Goal: Find specific page/section: Find specific page/section

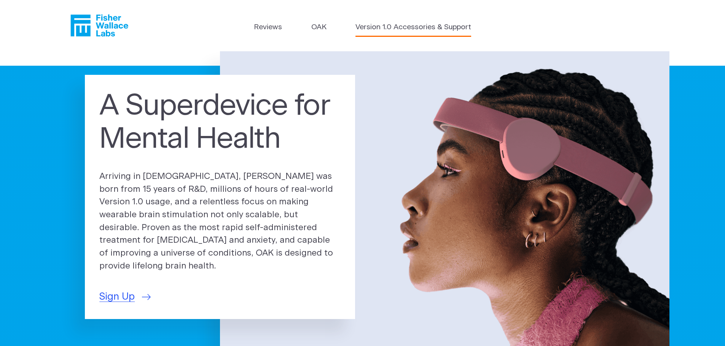
click at [395, 26] on link "Version 1.0 Accessories & Support" at bounding box center [413, 27] width 116 height 11
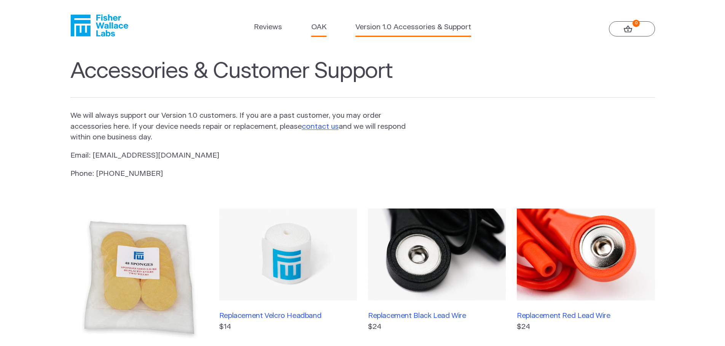
click at [320, 28] on link "OAK" at bounding box center [318, 27] width 15 height 11
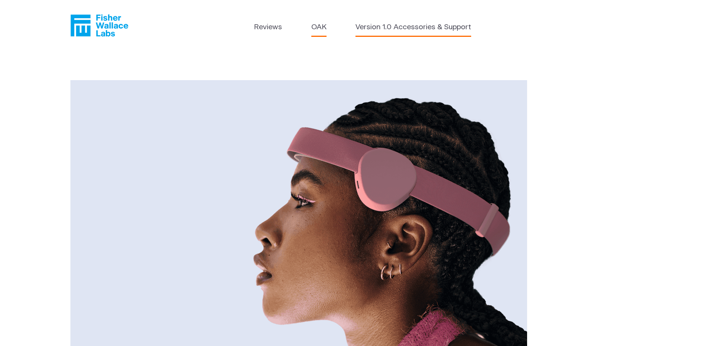
click at [388, 28] on link "Version 1.0 Accessories & Support" at bounding box center [413, 27] width 116 height 11
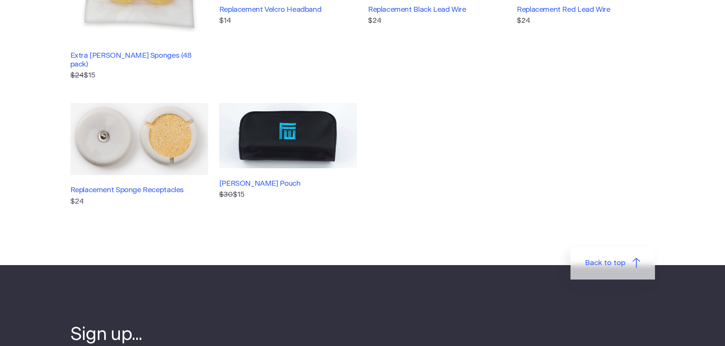
scroll to position [304, 0]
